Goal: Navigation & Orientation: Find specific page/section

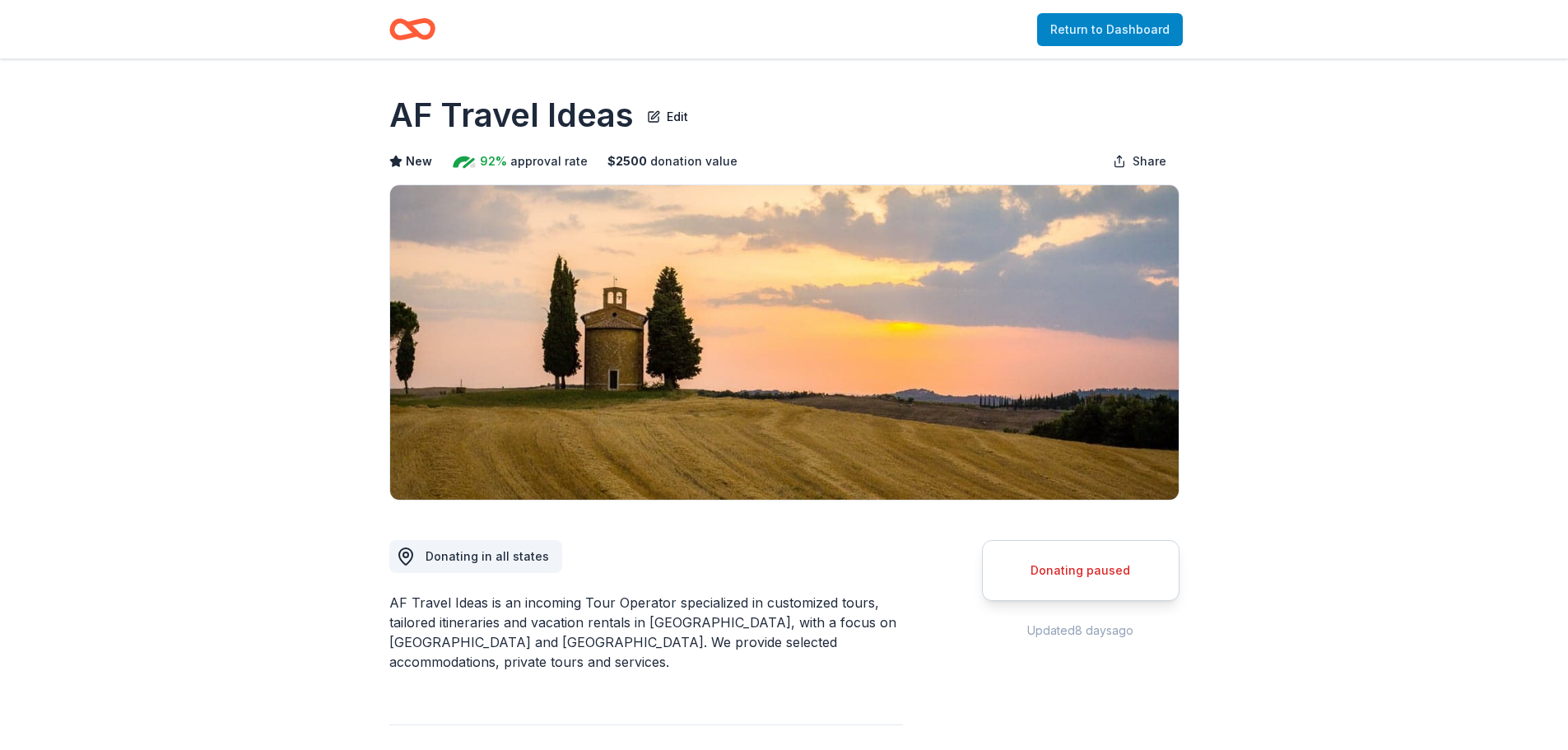
click at [1123, 27] on link "Return to Dashboard" at bounding box center [1109, 30] width 145 height 33
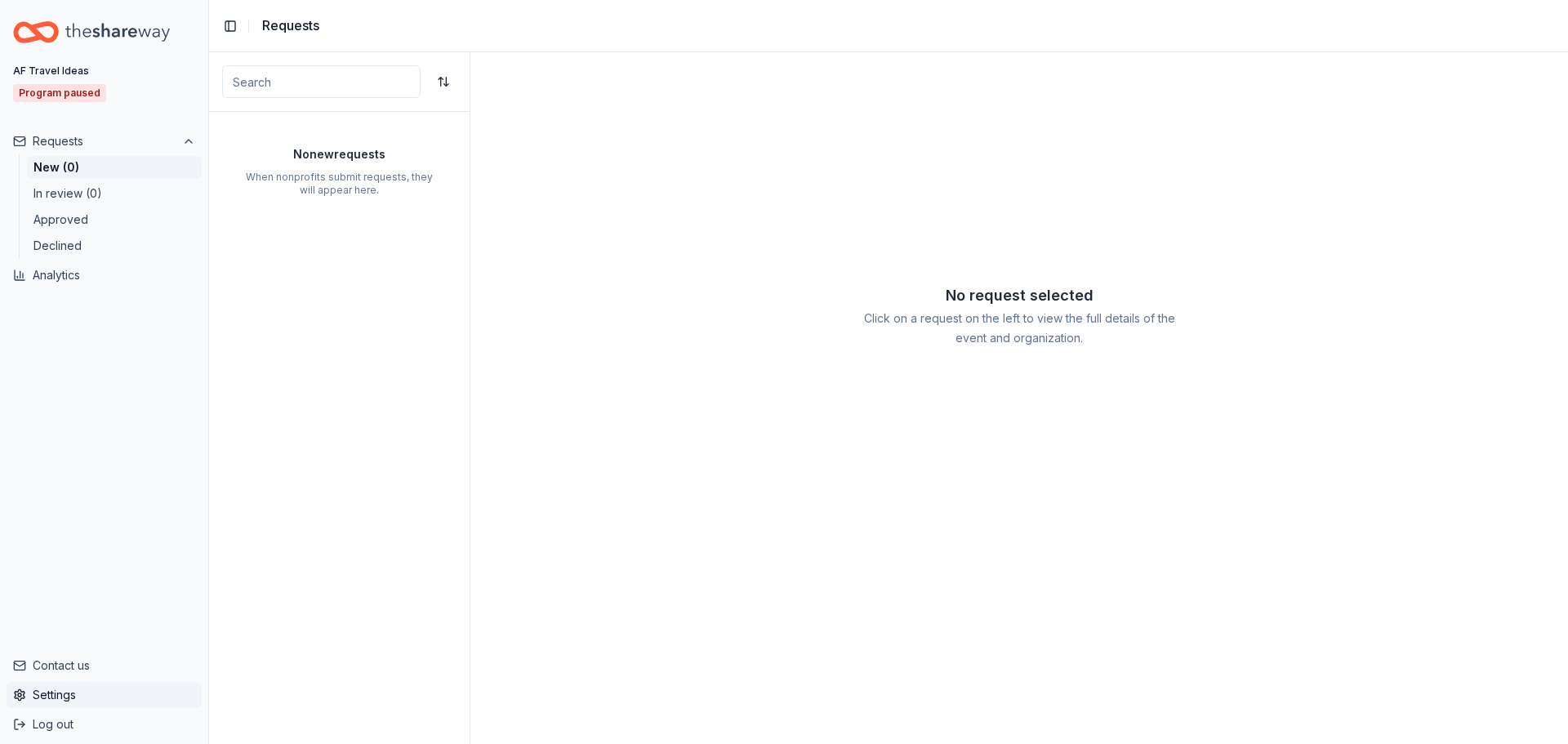
click at [51, 696] on button "Settings" at bounding box center [104, 695] width 195 height 26
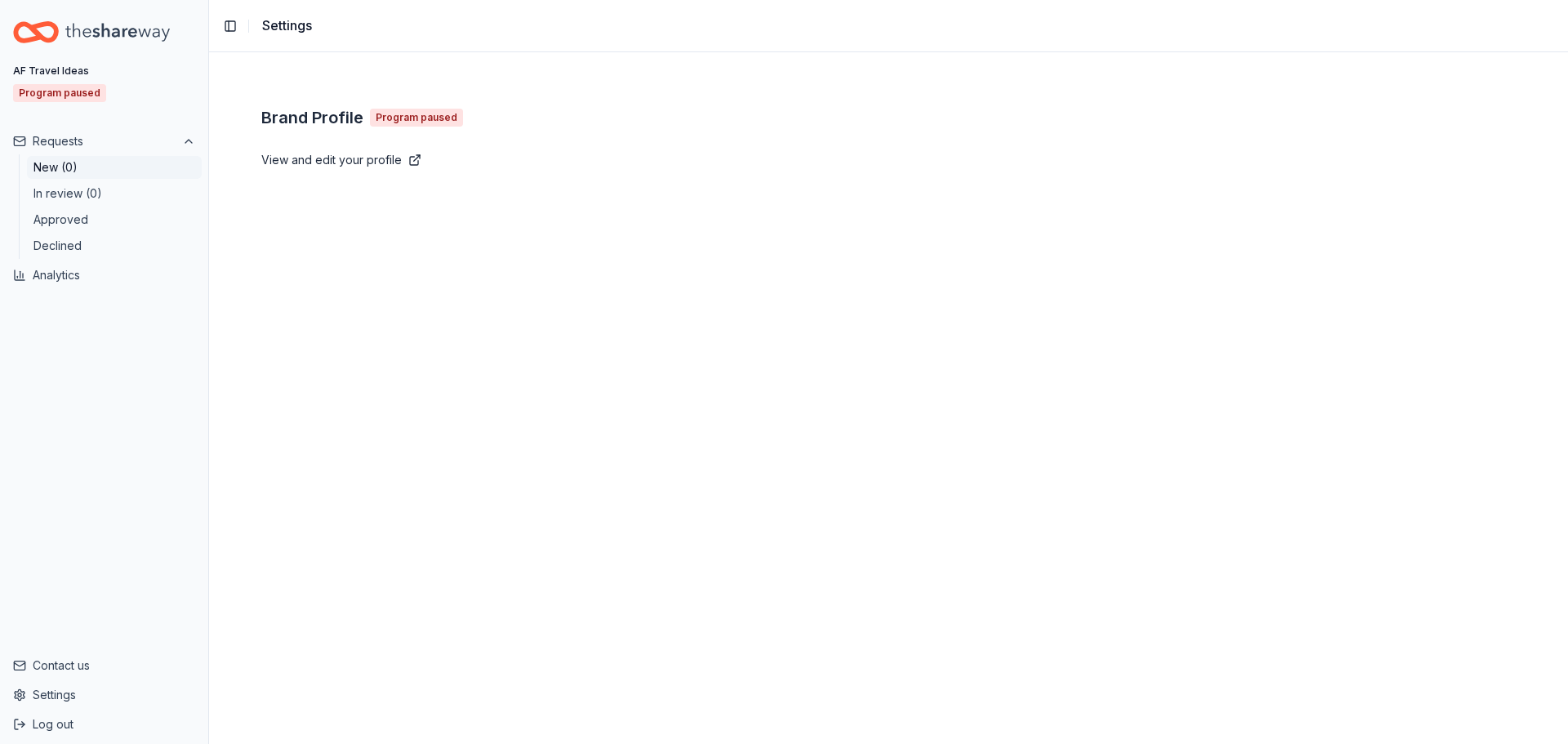
click at [52, 163] on button "New (0)" at bounding box center [114, 168] width 175 height 23
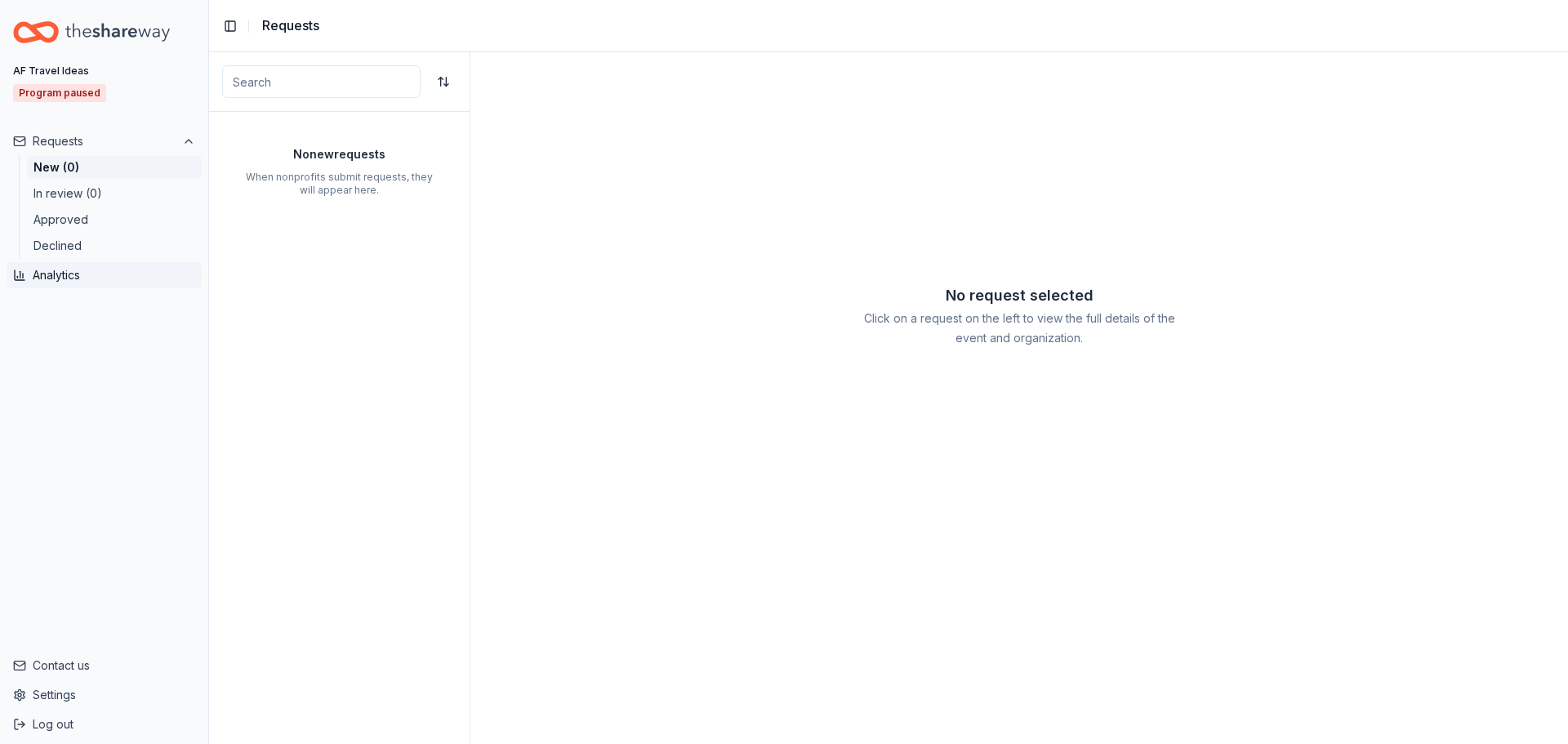
click at [39, 278] on button "Analytics" at bounding box center [104, 275] width 195 height 26
